Goal: Task Accomplishment & Management: Use online tool/utility

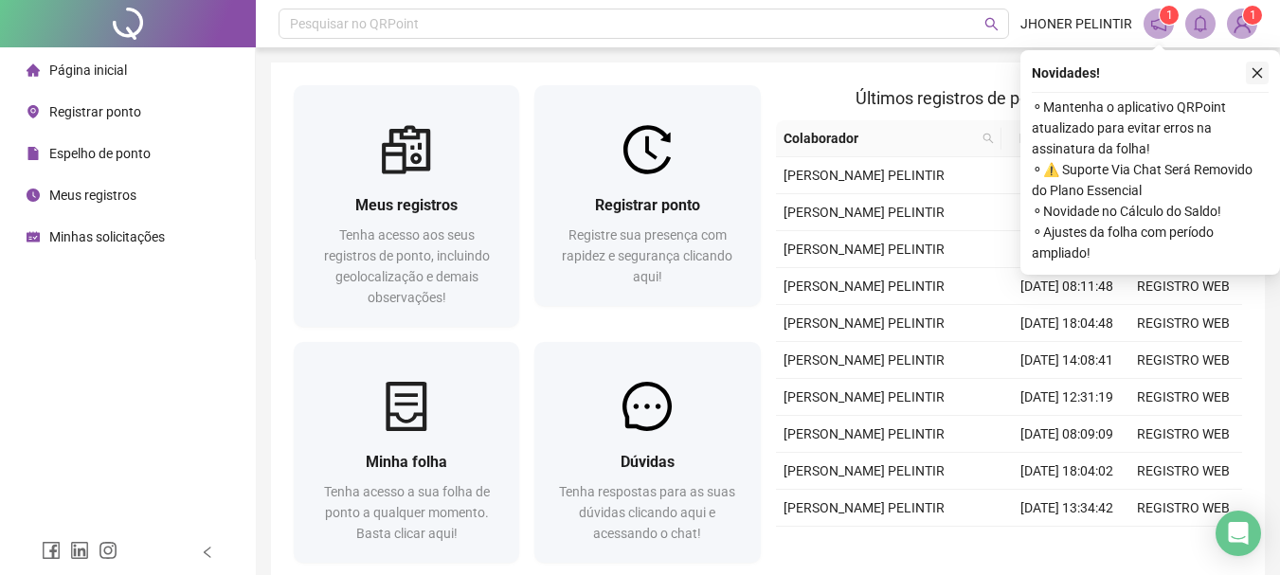
click at [1254, 72] on icon "close" at bounding box center [1257, 72] width 13 height 13
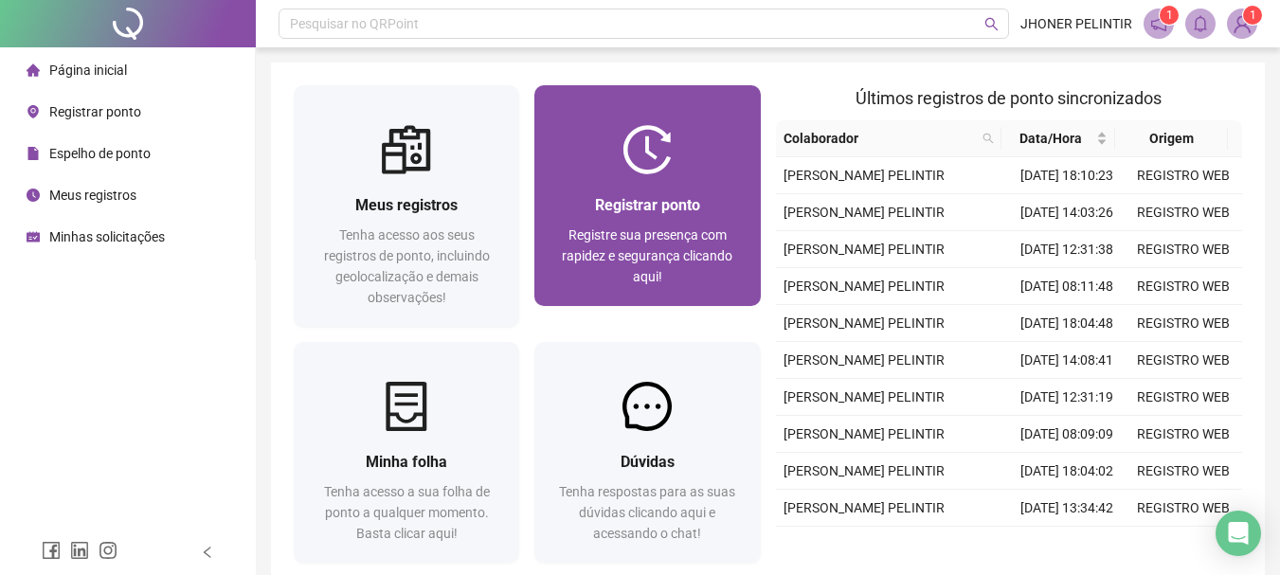
click at [705, 139] on div at bounding box center [647, 149] width 226 height 49
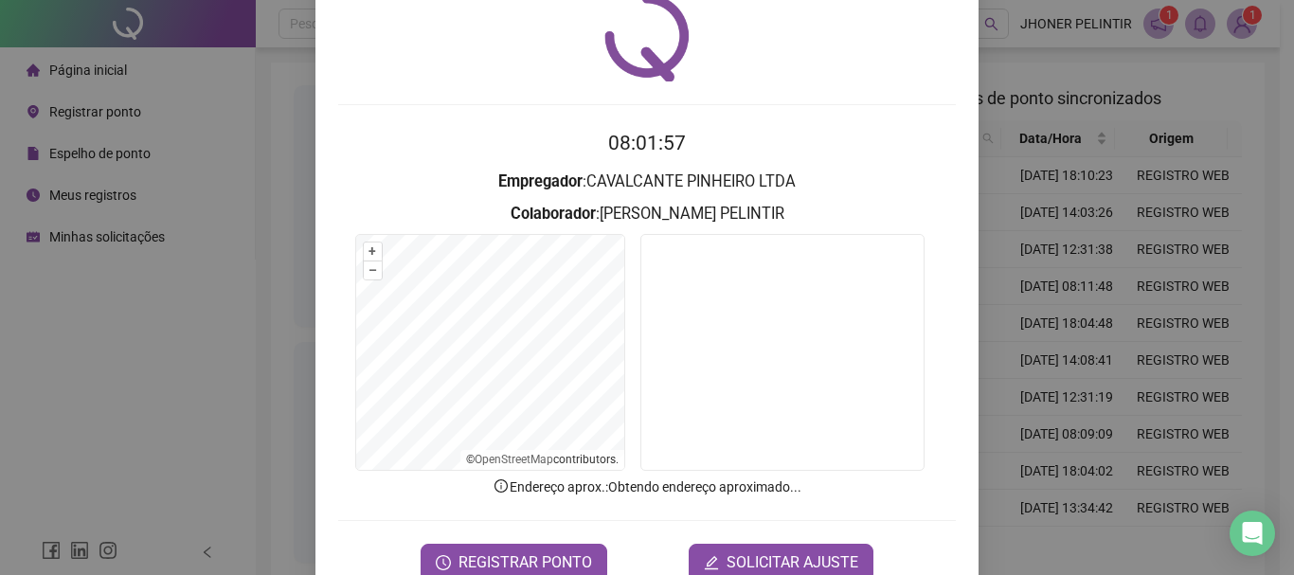
scroll to position [95, 0]
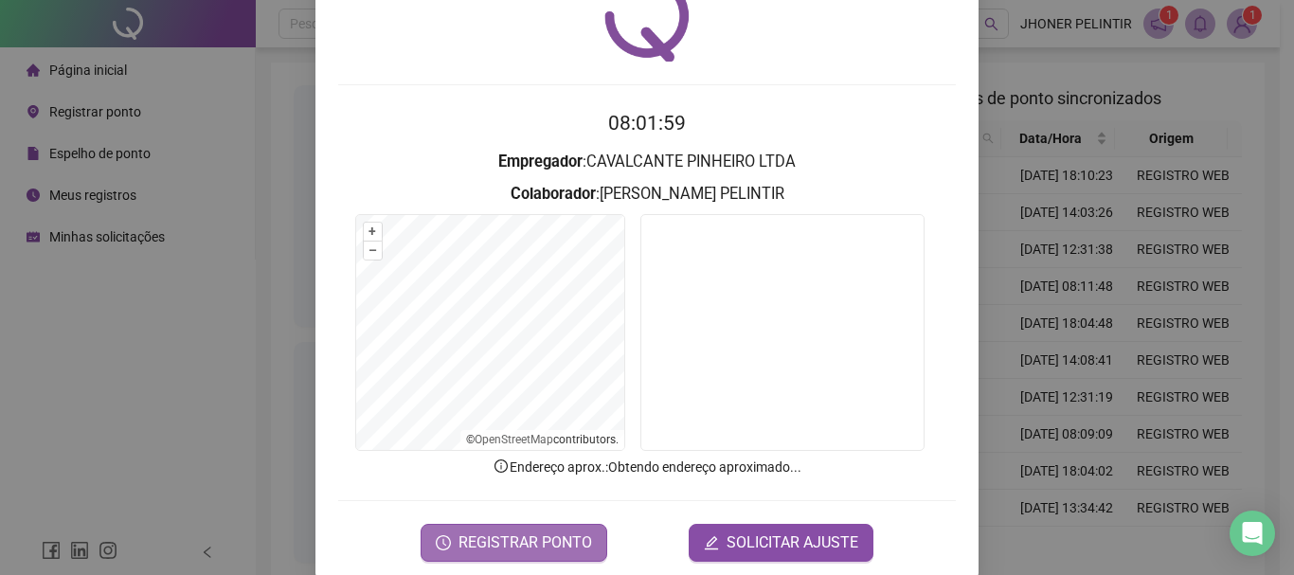
click at [463, 549] on span "REGISTRAR PONTO" at bounding box center [526, 543] width 134 height 23
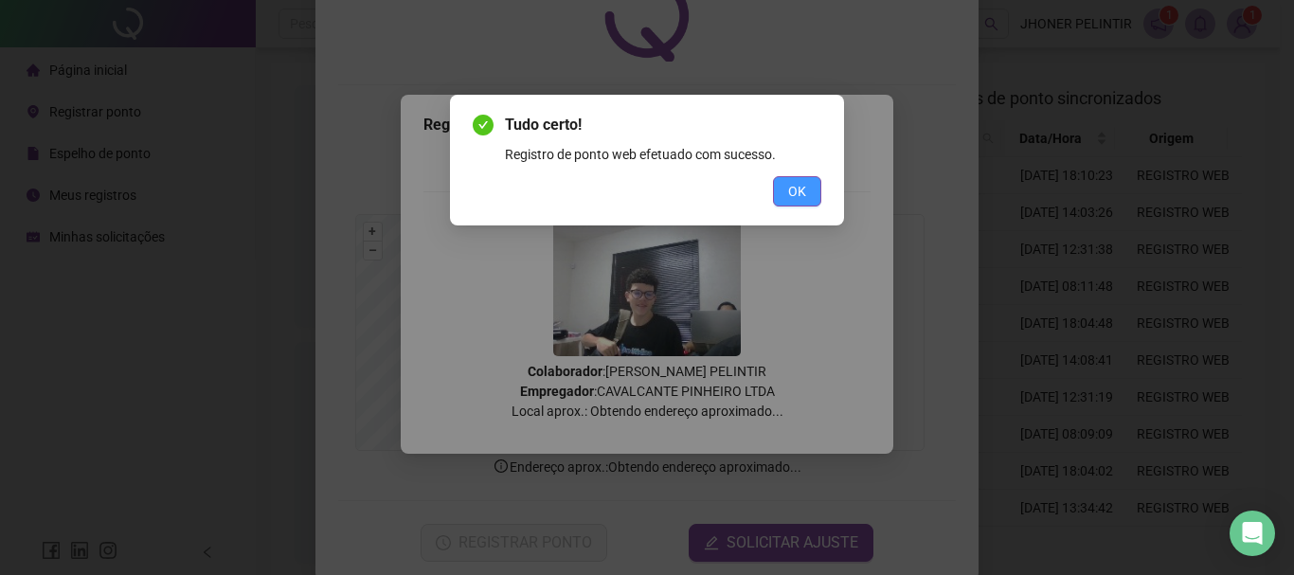
click at [795, 197] on span "OK" at bounding box center [797, 191] width 18 height 21
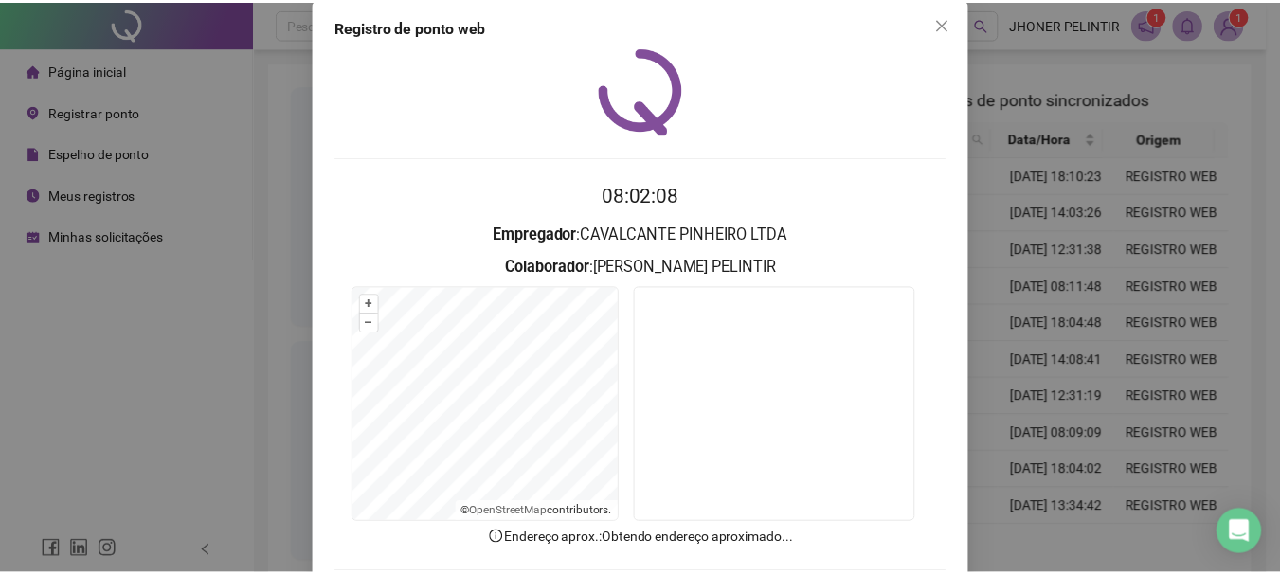
scroll to position [0, 0]
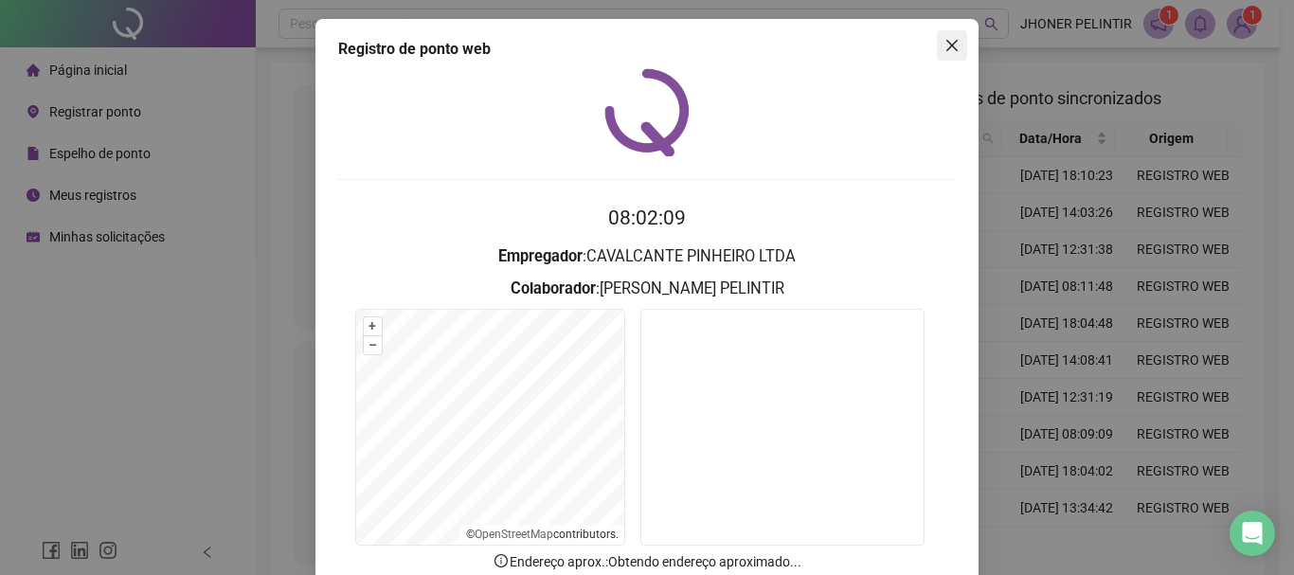
click at [949, 37] on button "Close" at bounding box center [952, 45] width 30 height 30
